Goal: Task Accomplishment & Management: Manage account settings

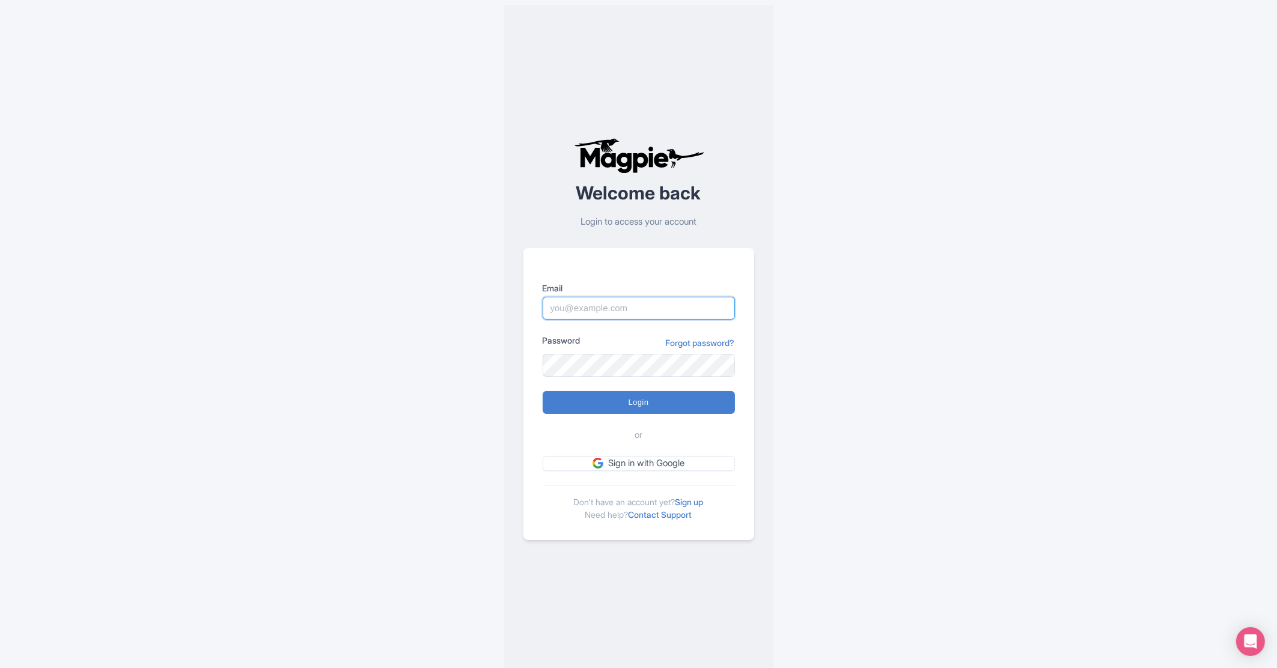
click at [626, 303] on input "Email" at bounding box center [639, 308] width 192 height 23
type input "[PERSON_NAME][EMAIL_ADDRESS][DOMAIN_NAME]"
click at [651, 404] on input "Login" at bounding box center [639, 402] width 192 height 23
type input "Logging in..."
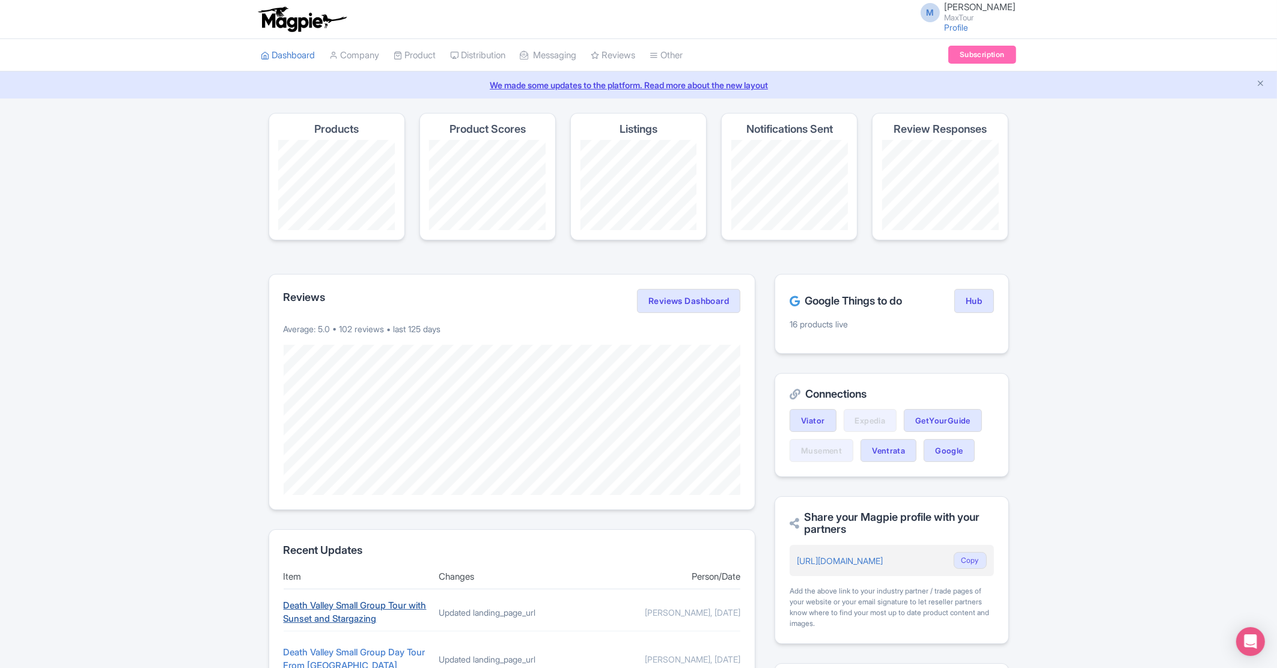
click at [382, 606] on link "Death Valley Small Group Tour with Sunset and Stargazing" at bounding box center [355, 612] width 143 height 25
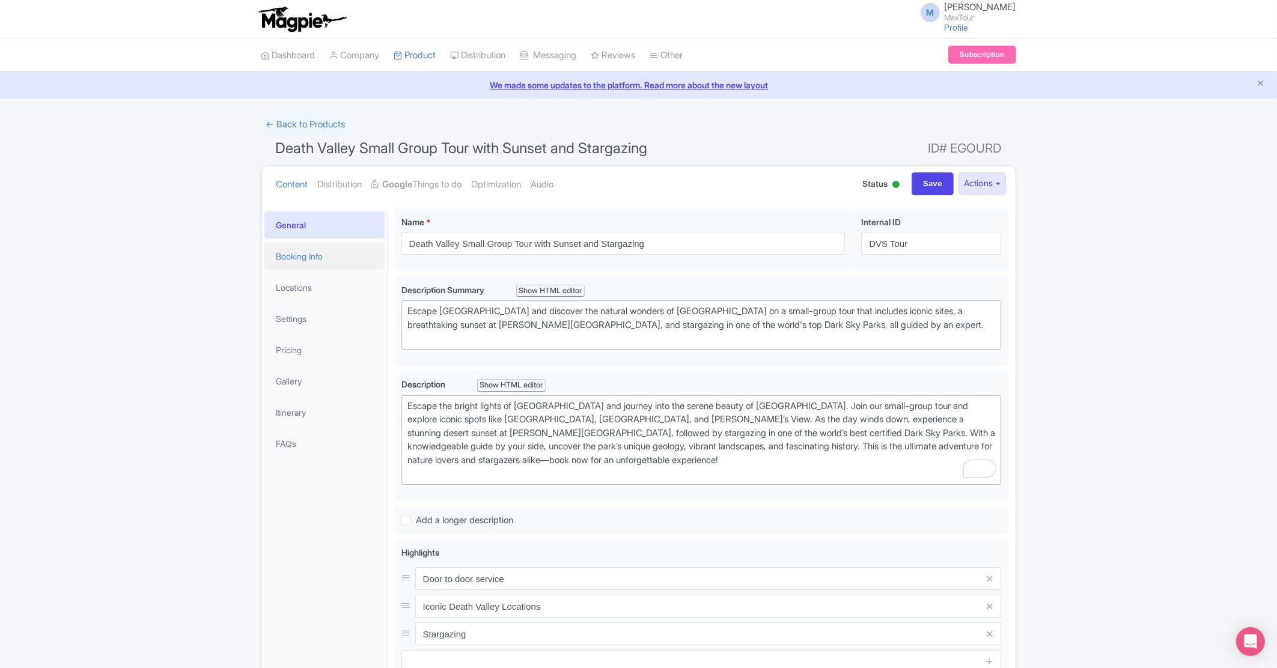
click at [322, 249] on link "Booking Info" at bounding box center [324, 256] width 120 height 27
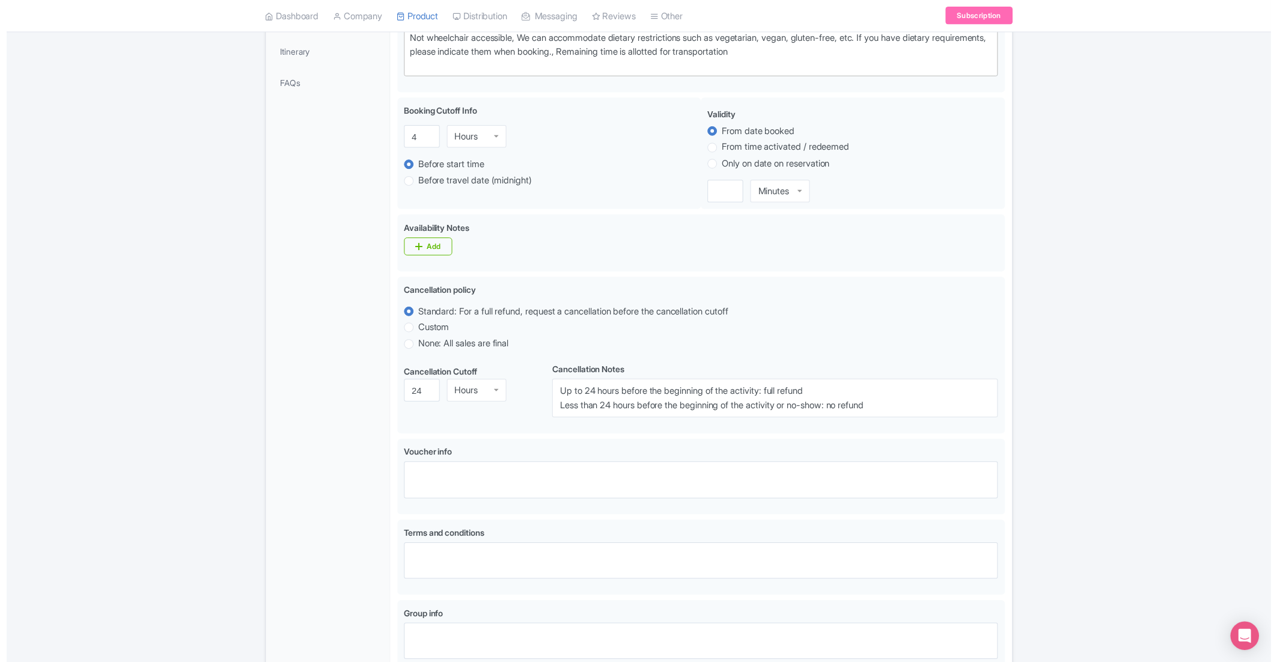
scroll to position [168, 0]
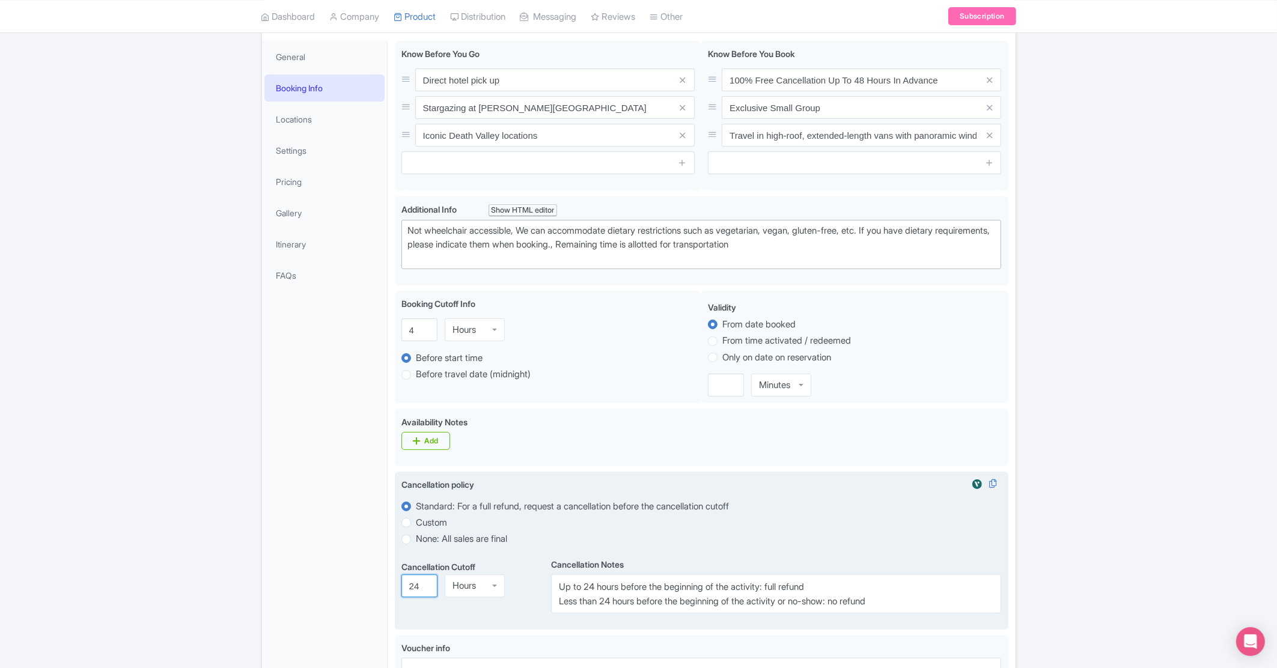
click at [418, 583] on input "24" at bounding box center [419, 586] width 36 height 23
type input "48"
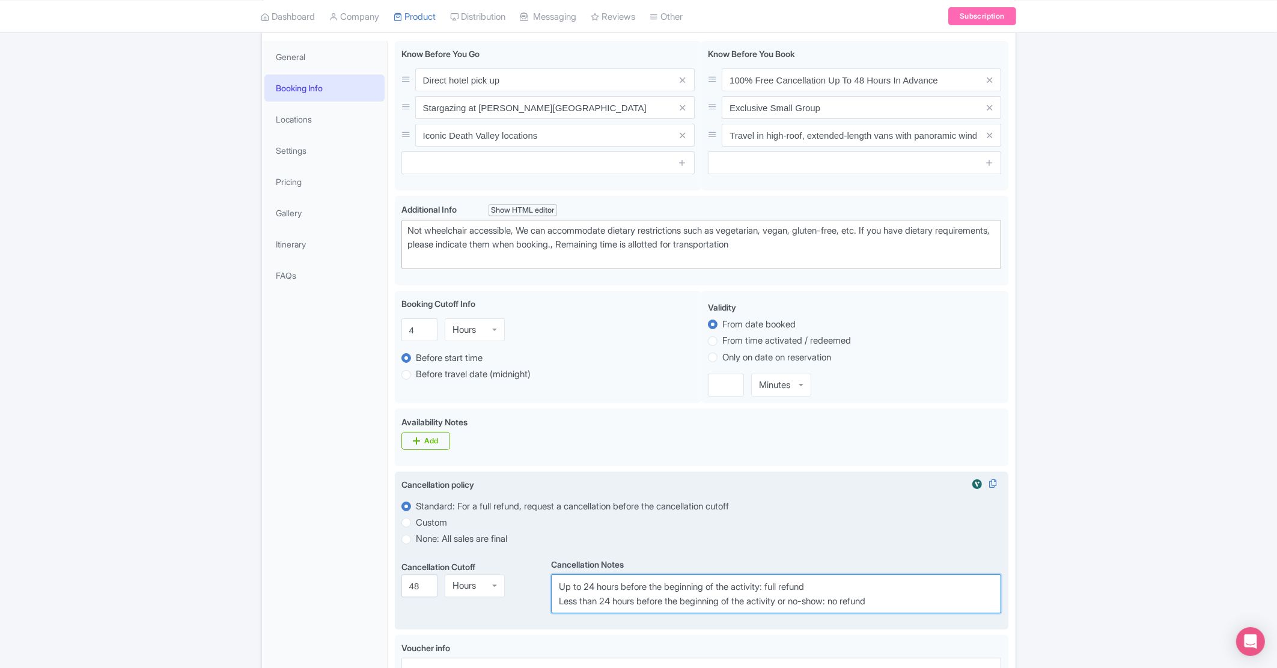
click at [586, 585] on textarea "Up to 24 hours before the beginning of the activity: full refund Less than 24 h…" at bounding box center [776, 593] width 450 height 39
click at [602, 603] on textarea "Up to 24 hours before the beginning of the activity: full refund Less than 24 h…" at bounding box center [776, 593] width 450 height 39
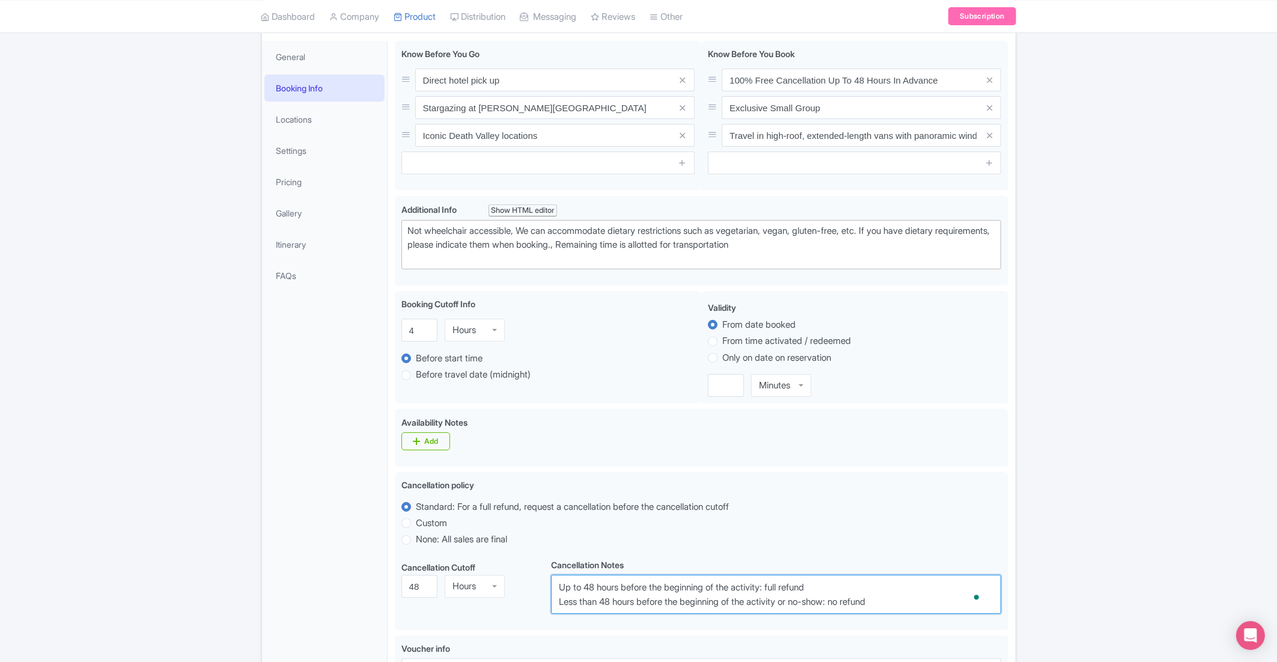
type textarea "Up to 48 hours before the beginning of the activity: full refund Less than 48 h…"
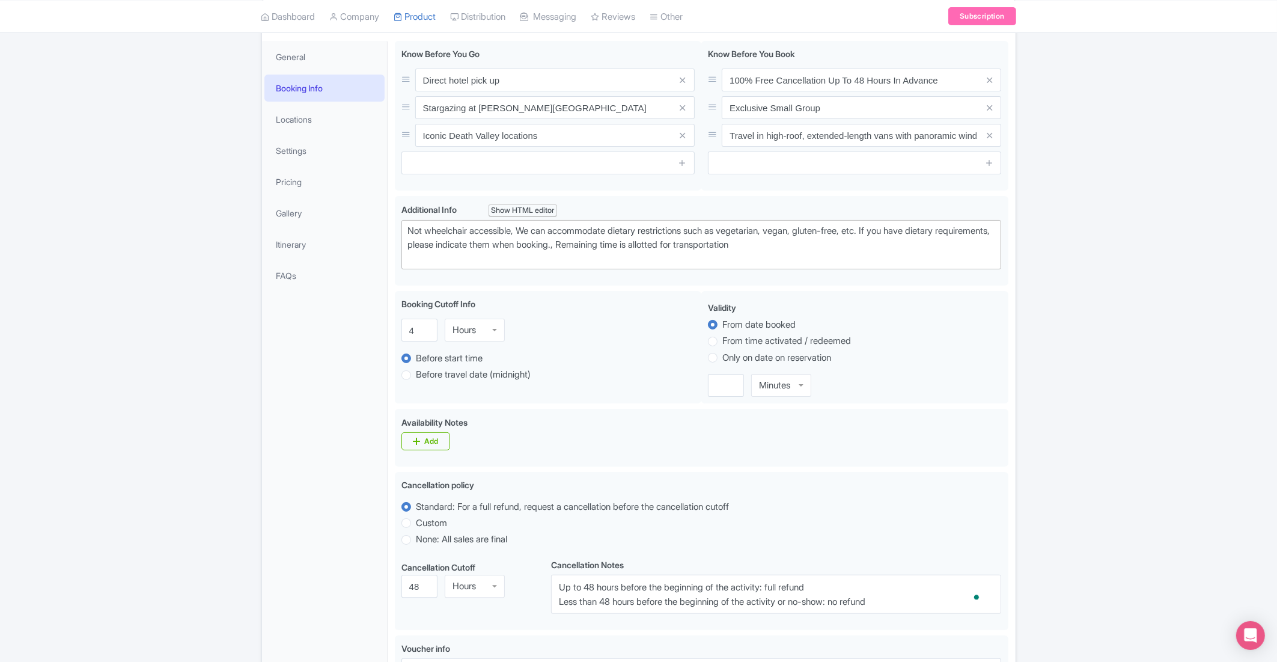
click at [212, 562] on div "← Back to Products Death Valley Small Group Tour with Sunset and Stargazing ID#…" at bounding box center [638, 435] width 1277 height 980
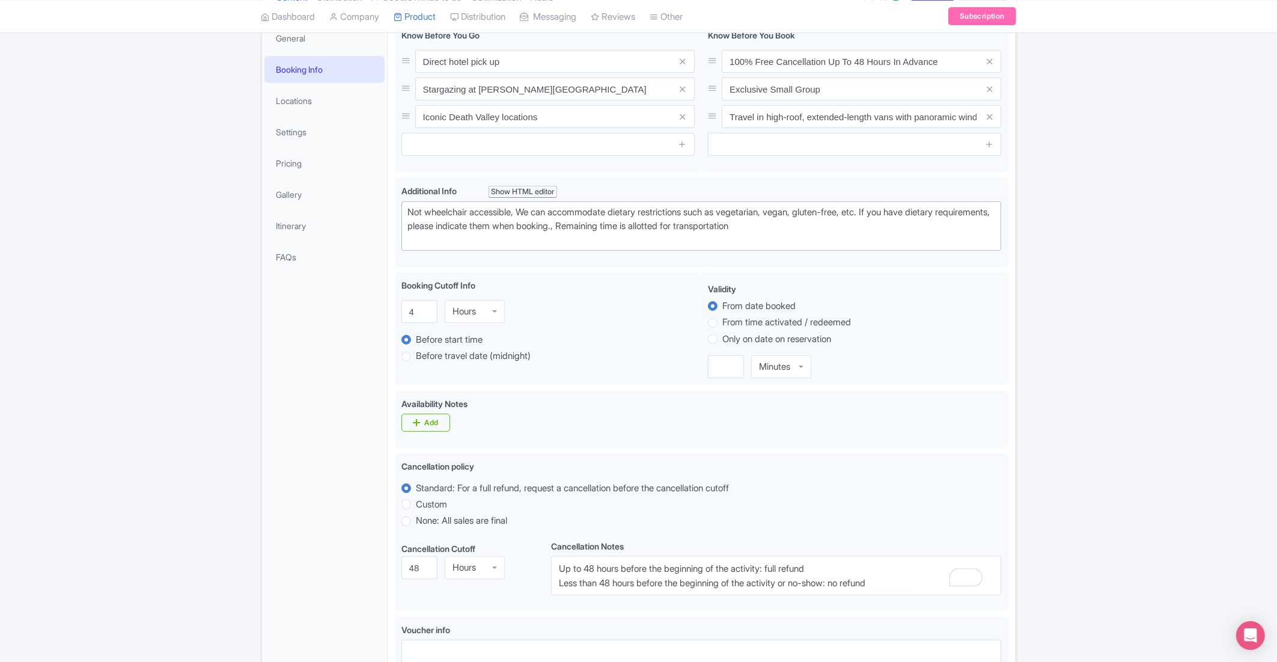
scroll to position [0, 0]
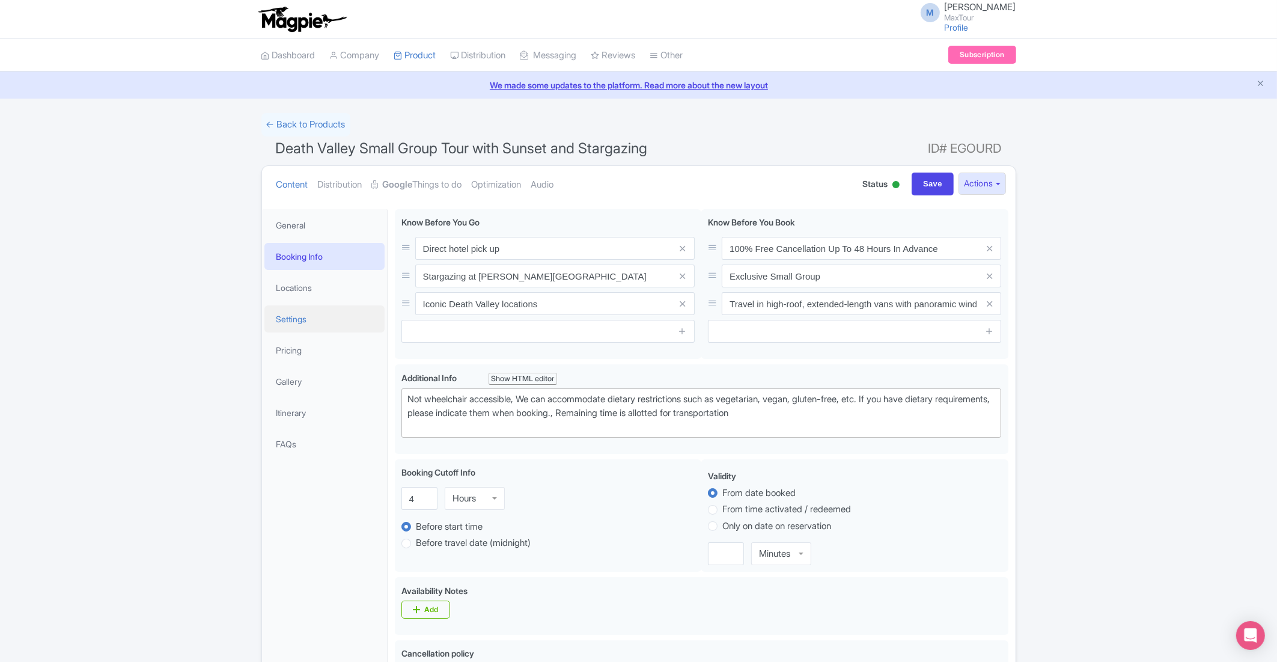
click at [290, 312] on link "Settings" at bounding box center [324, 318] width 120 height 27
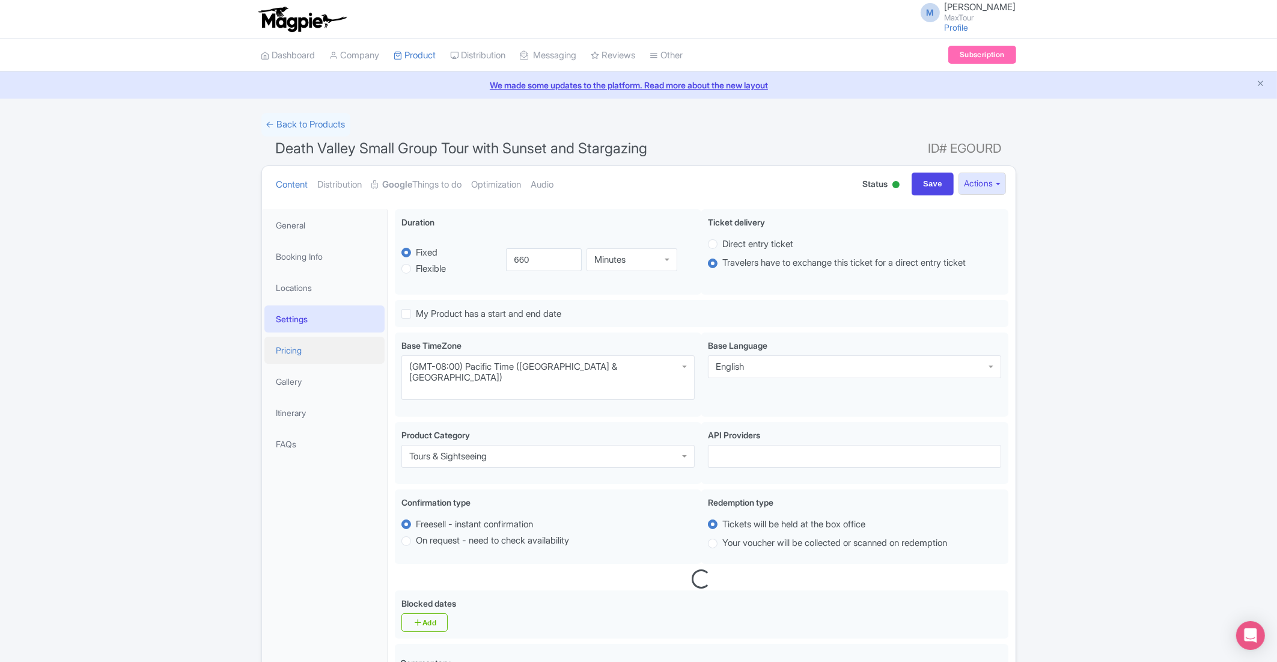
click at [301, 347] on link "Pricing" at bounding box center [324, 349] width 120 height 27
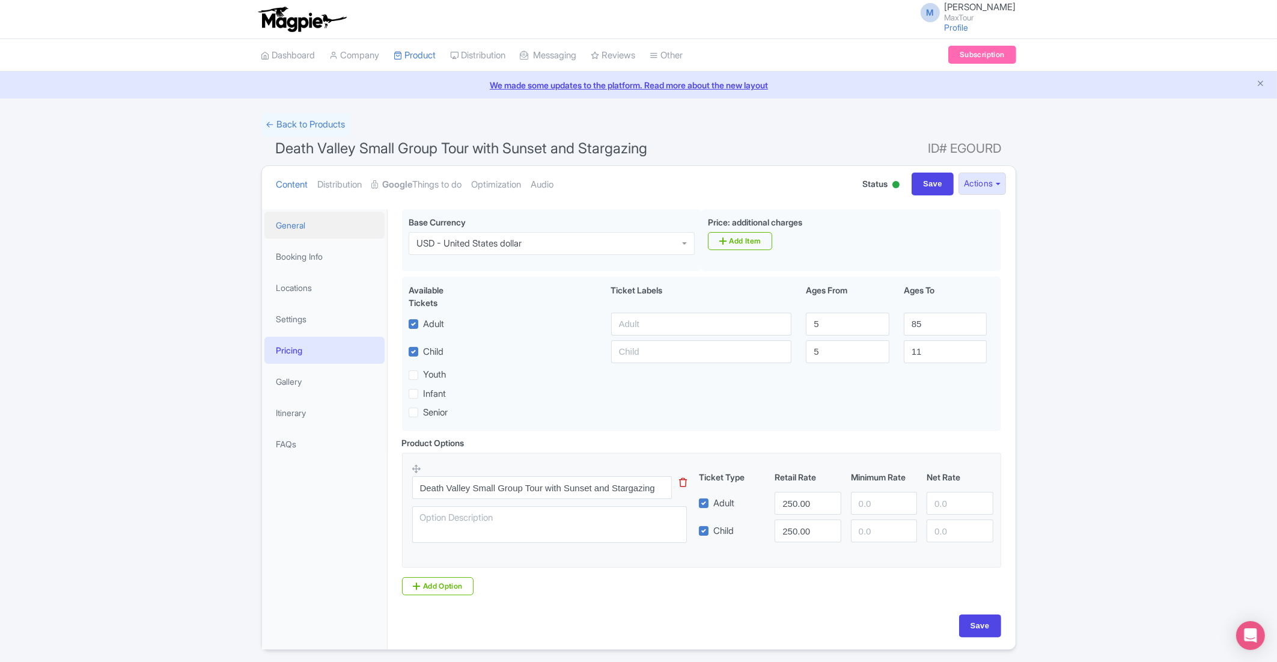
click at [341, 220] on link "General" at bounding box center [324, 225] width 120 height 27
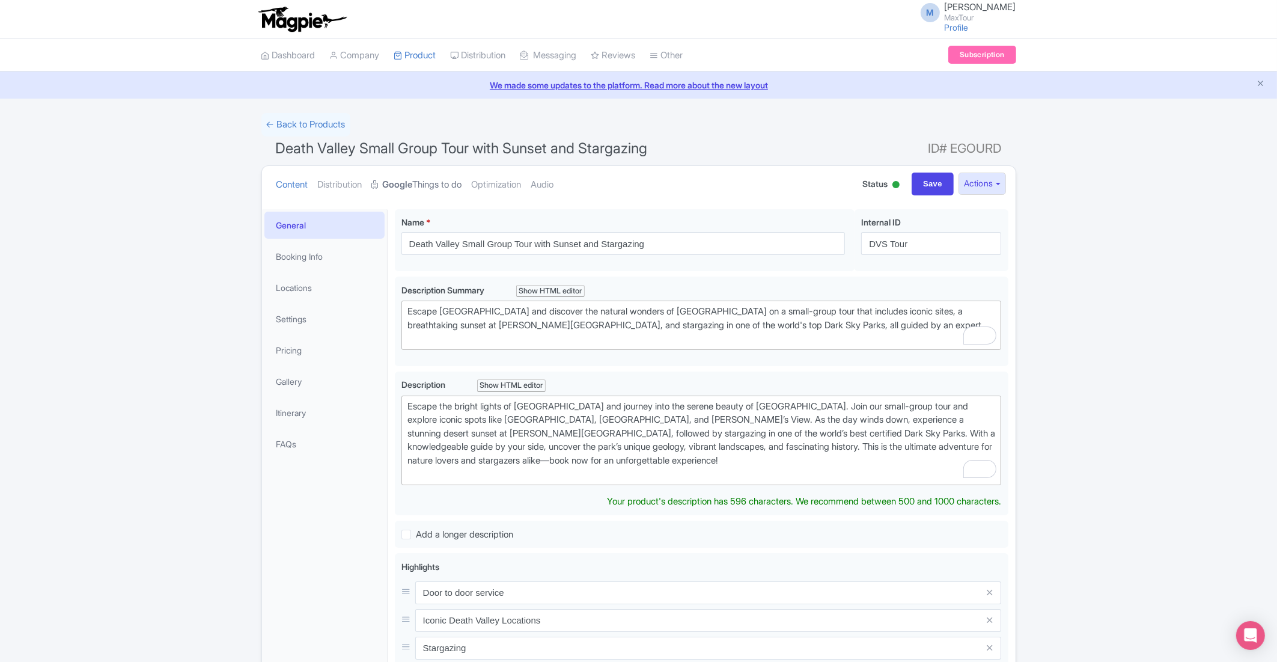
click at [410, 182] on strong "Google" at bounding box center [398, 185] width 30 height 14
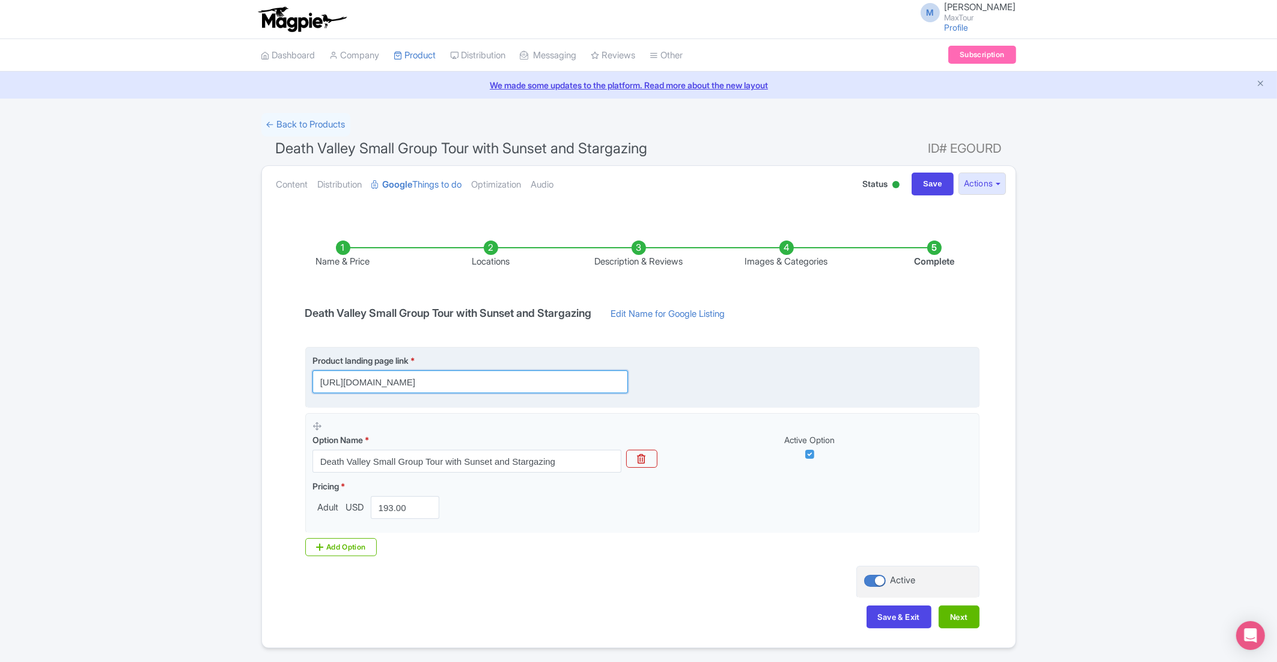
click at [482, 382] on input "https://www.maxtour.co/tours/death-valley-stargazing-tour/?utm_source=google&ut…" at bounding box center [469, 381] width 315 height 23
